Goal: Task Accomplishment & Management: Manage account settings

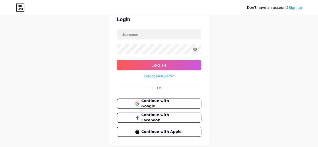
scroll to position [31, 0]
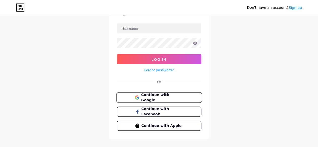
click at [171, 101] on button "Continue with Google" at bounding box center [159, 98] width 86 height 10
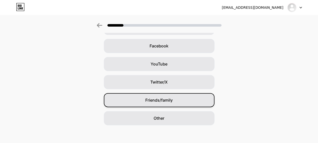
scroll to position [74, 0]
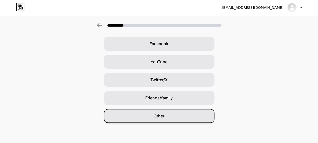
click at [187, 117] on div "Other" at bounding box center [159, 116] width 111 height 14
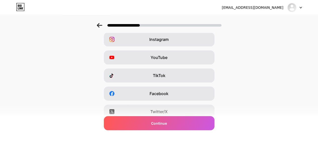
scroll to position [0, 0]
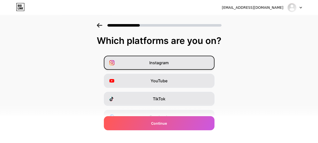
click at [187, 66] on div "Instagram" at bounding box center [159, 63] width 111 height 14
